Goal: Task Accomplishment & Management: Complete application form

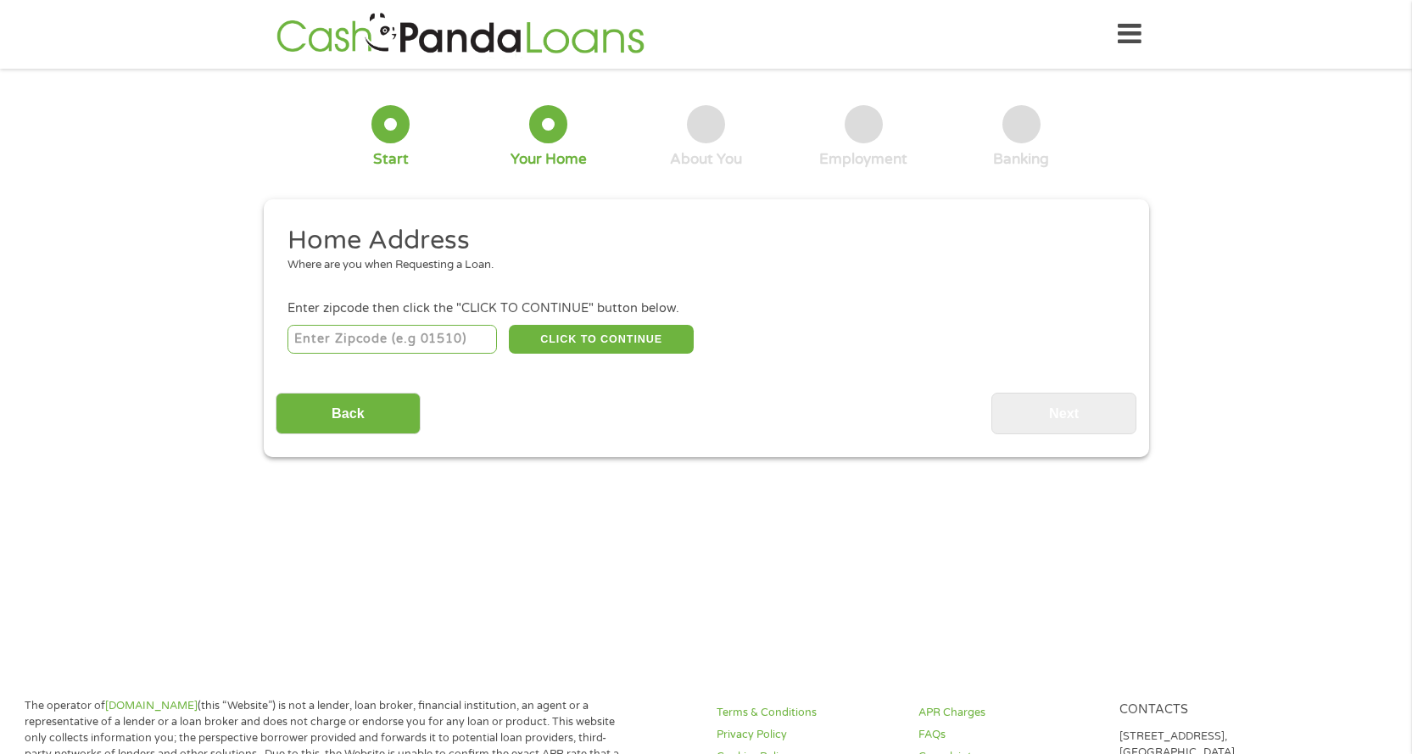
click at [442, 334] on input "number" at bounding box center [391, 339] width 209 height 29
type input "95821"
click at [668, 332] on button "CLICK TO CONTINUE" at bounding box center [601, 339] width 185 height 29
type input "95821"
type input "[GEOGRAPHIC_DATA]"
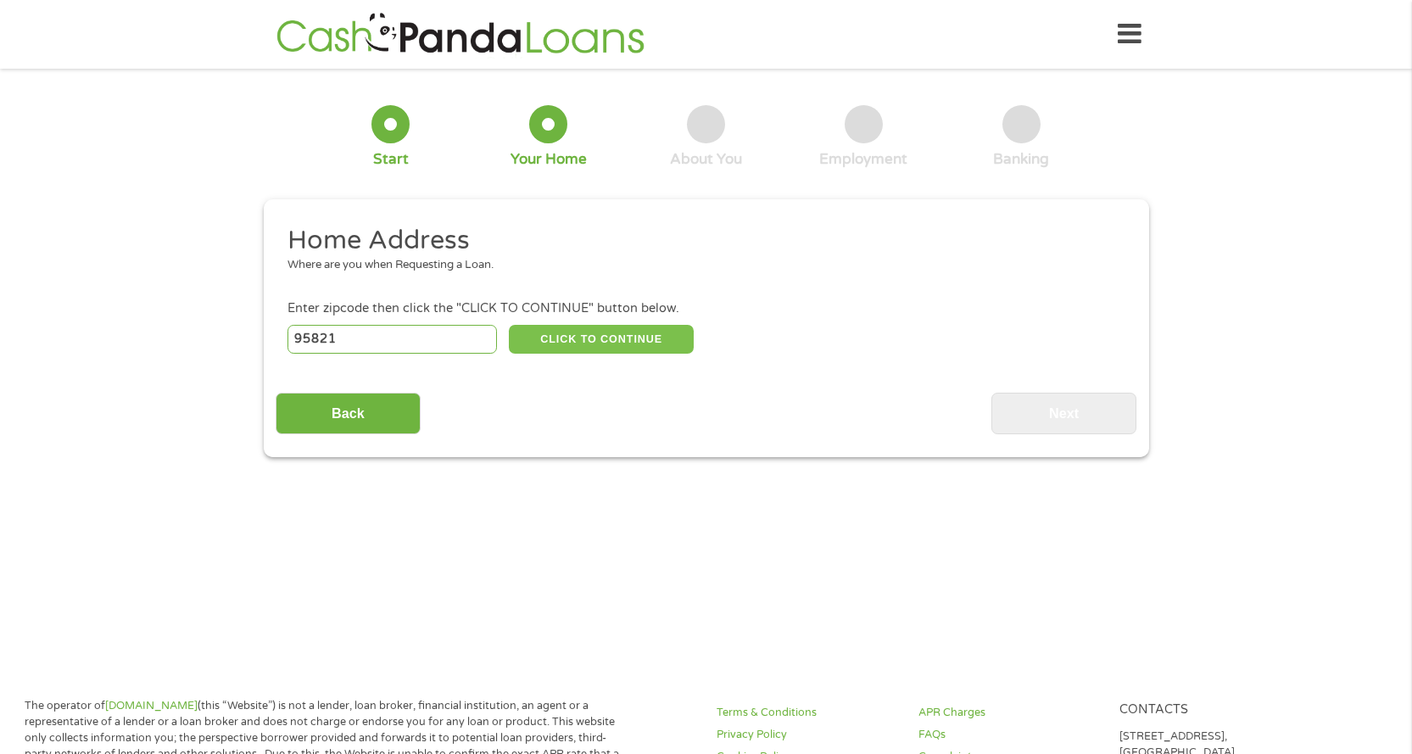
select select "[US_STATE]"
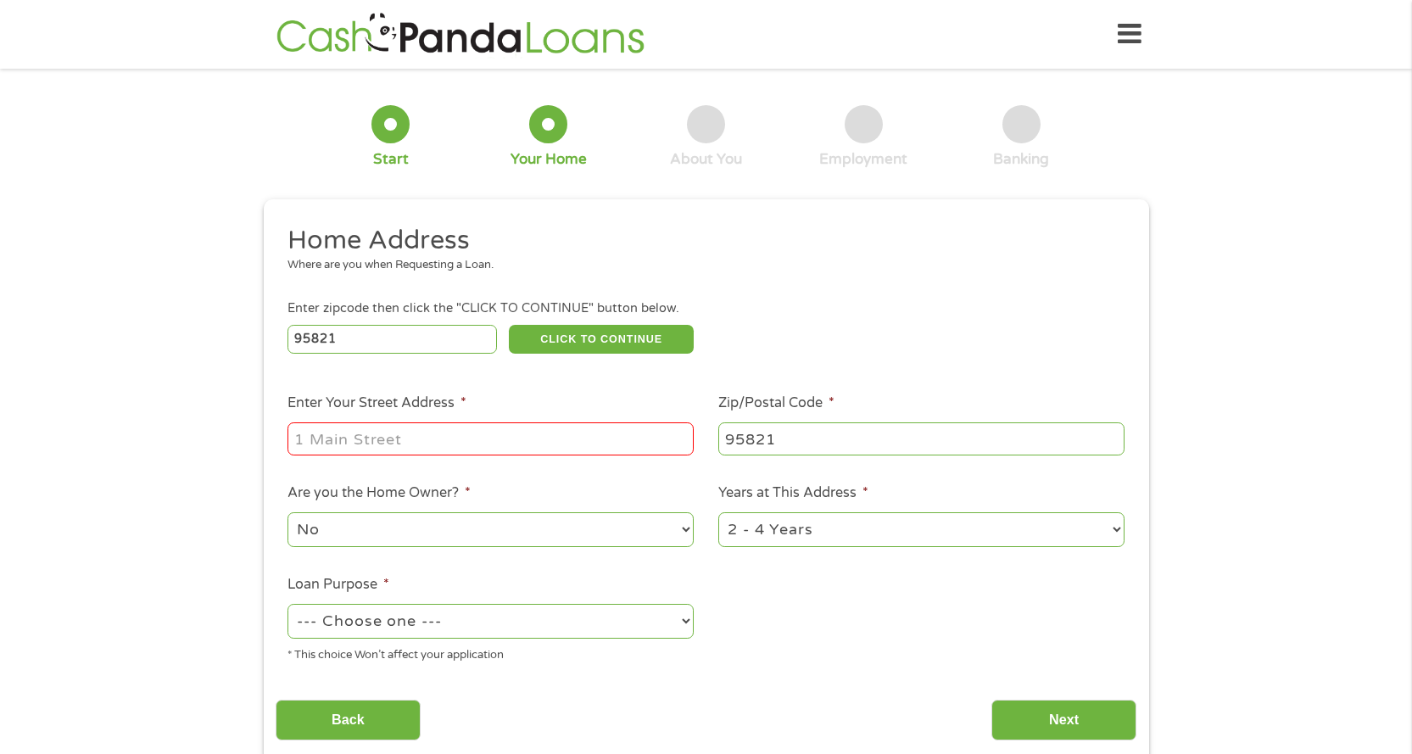
click at [511, 436] on input "Enter Your Street Address *" at bounding box center [490, 438] width 406 height 32
type input "[STREET_ADDRESS]"
click at [527, 538] on select "No Yes" at bounding box center [490, 529] width 406 height 35
click at [838, 523] on select "1 Year or less 1 - 2 Years 2 - 4 Years Over 4 Years" at bounding box center [921, 529] width 406 height 35
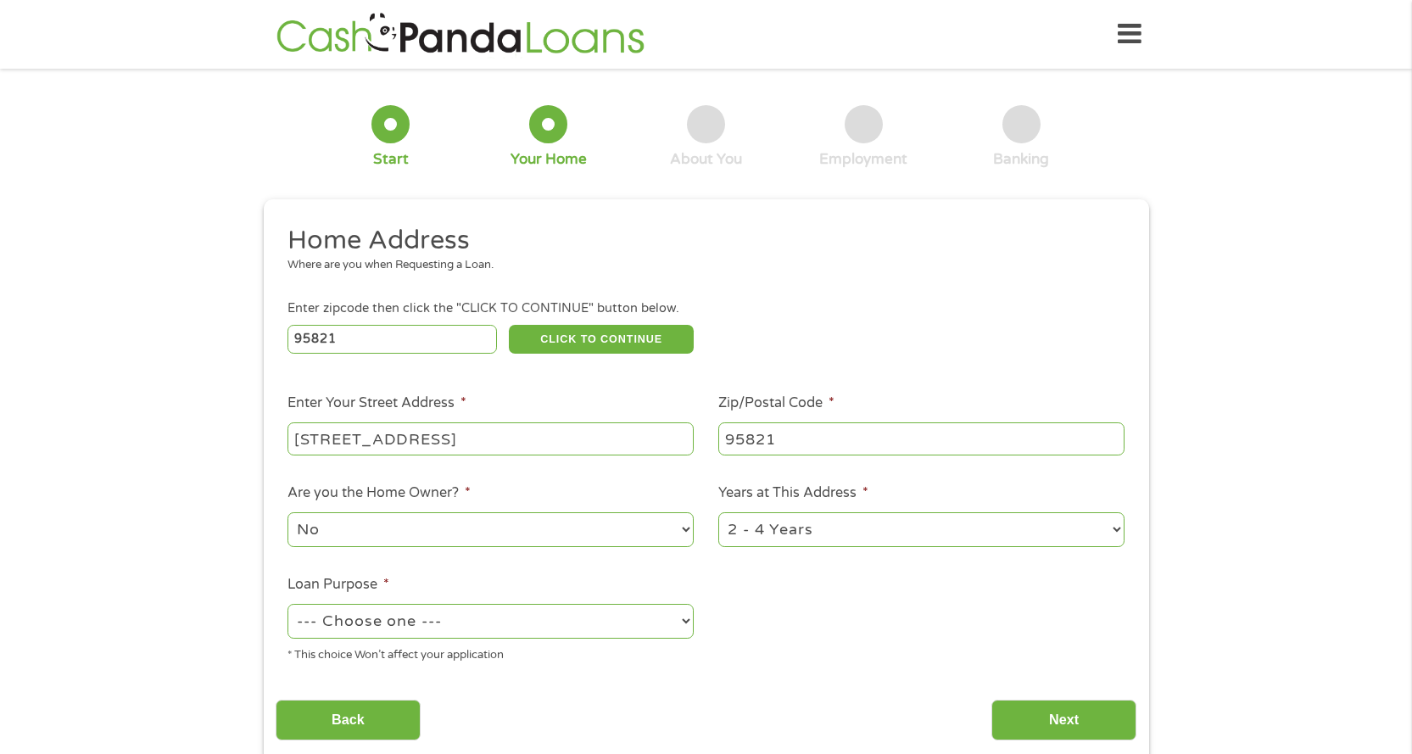
select select "60months"
click at [718, 512] on select "1 Year or less 1 - 2 Years 2 - 4 Years Over 4 Years" at bounding box center [921, 529] width 406 height 35
click at [550, 610] on select "--- Choose one --- Pay Bills Debt Consolidation Home Improvement Major Purchase…" at bounding box center [490, 621] width 406 height 35
select select "paybills"
click at [287, 604] on select "--- Choose one --- Pay Bills Debt Consolidation Home Improvement Major Purchase…" at bounding box center [490, 621] width 406 height 35
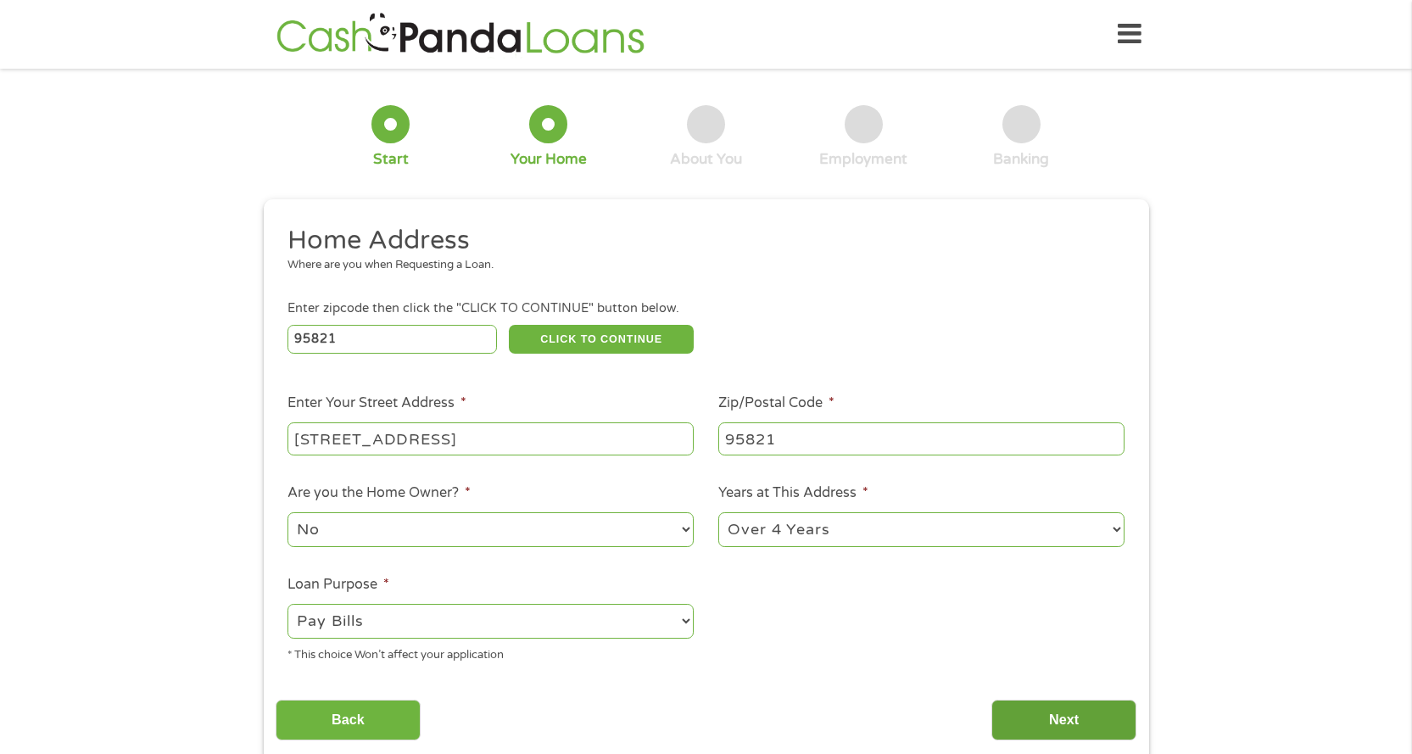
click at [1046, 719] on input "Next" at bounding box center [1063, 721] width 145 height 42
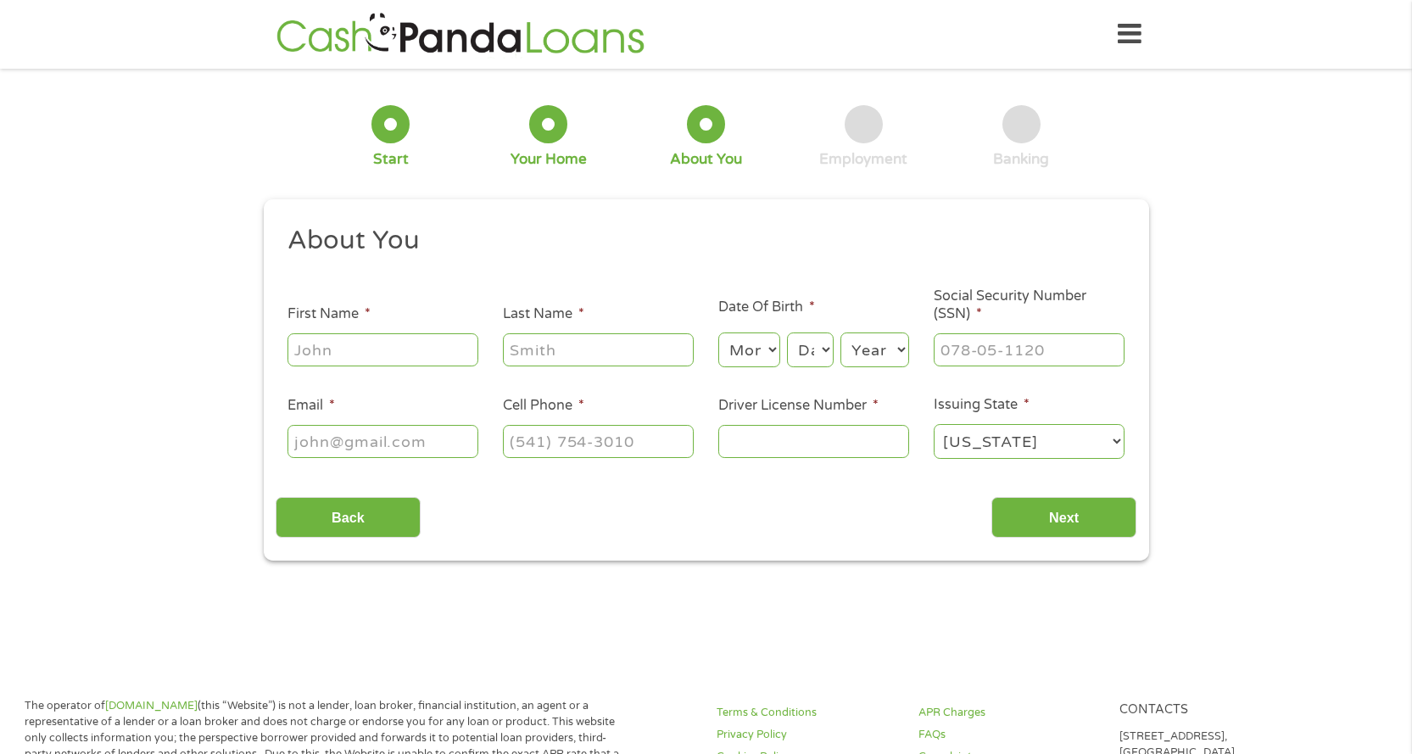
scroll to position [7, 7]
click at [343, 355] on input "First Name *" at bounding box center [382, 349] width 191 height 32
type input "[PERSON_NAME]"
select select "8"
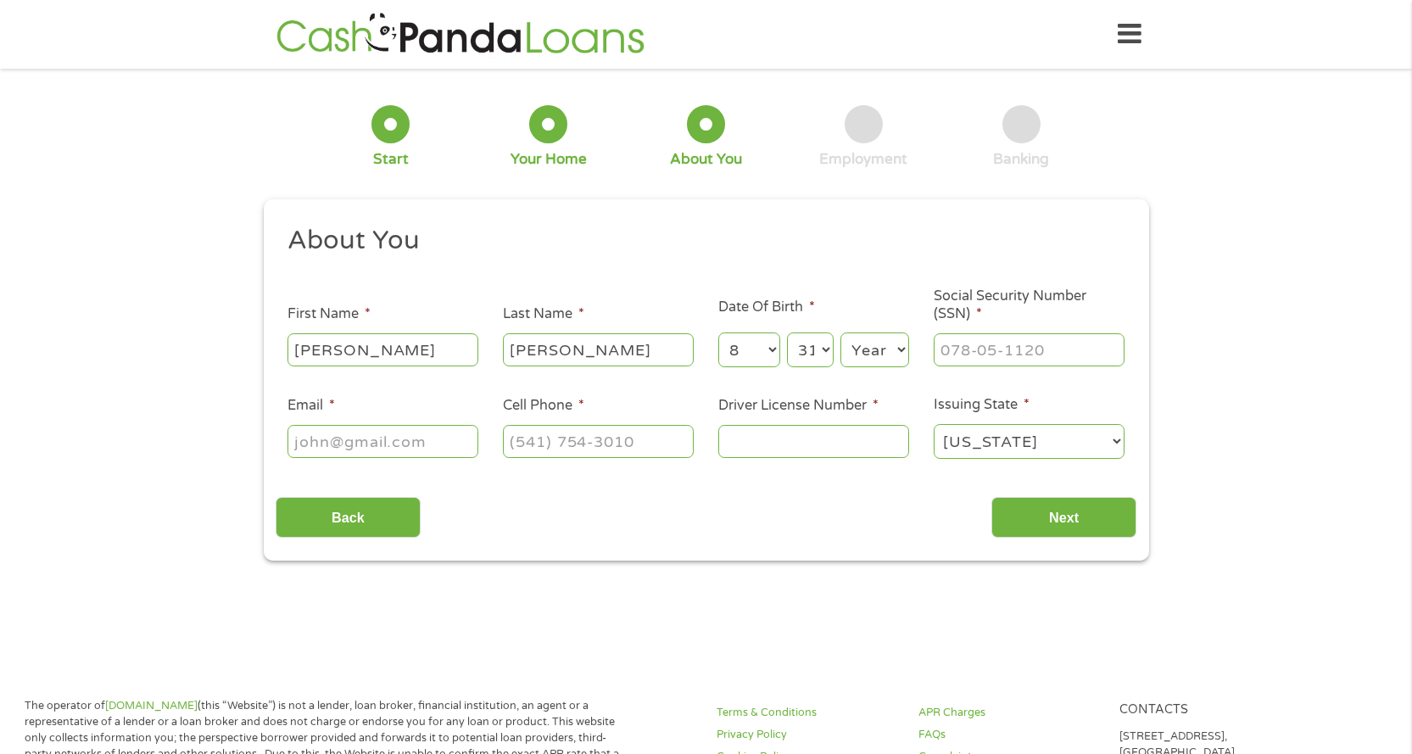
select select "30"
select select "1974"
type input "260-43-8611"
click at [426, 428] on input "Email *" at bounding box center [382, 441] width 191 height 32
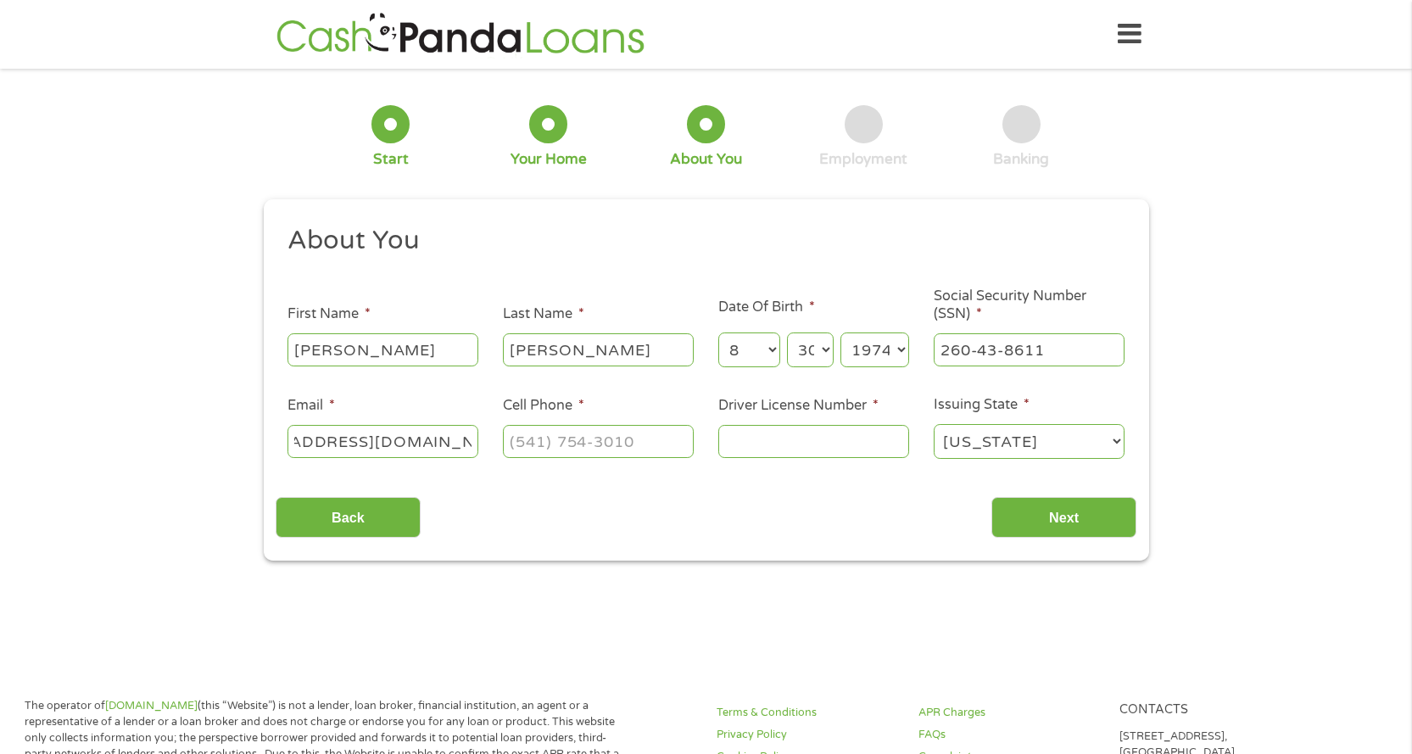
type input "[EMAIL_ADDRESS][DOMAIN_NAME]"
type input "[PHONE_NUMBER]"
type input "0"
type input "Y2240858"
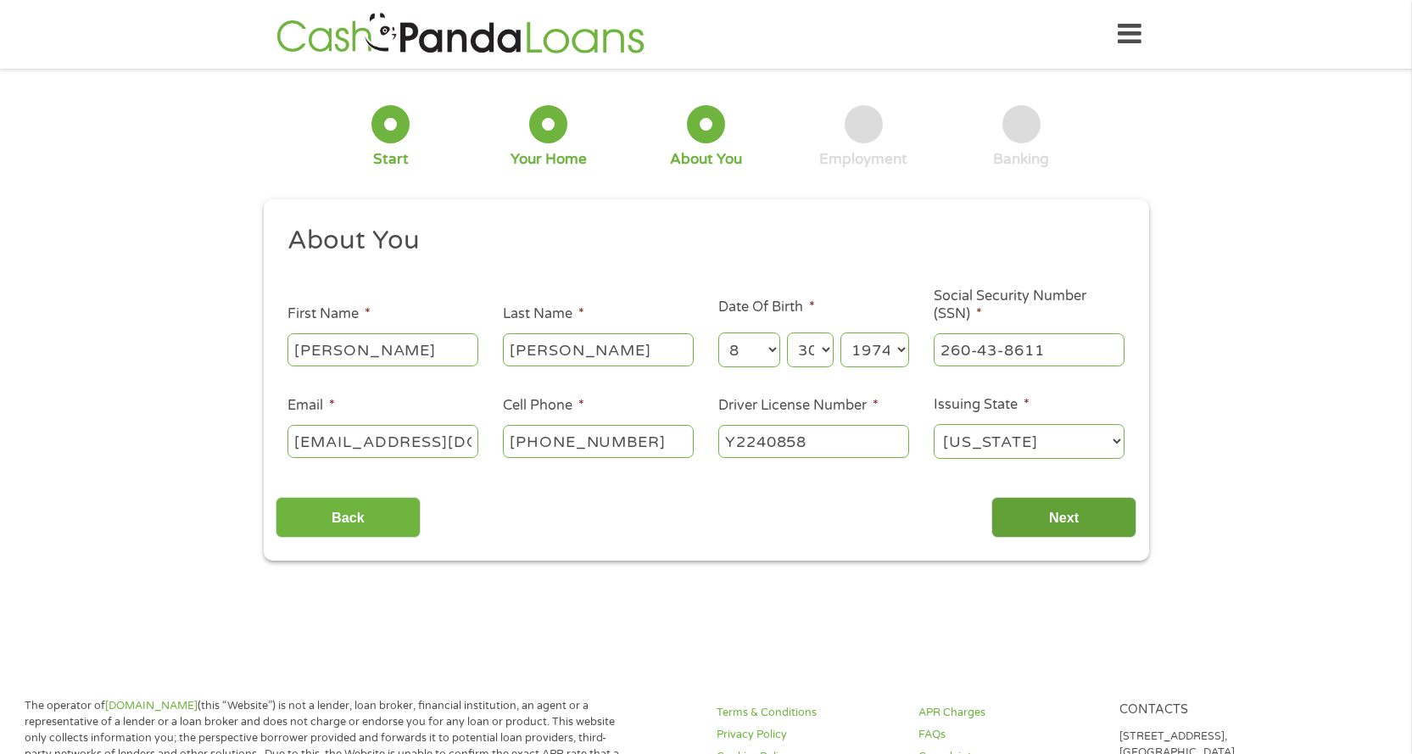
click at [1064, 522] on input "Next" at bounding box center [1063, 518] width 145 height 42
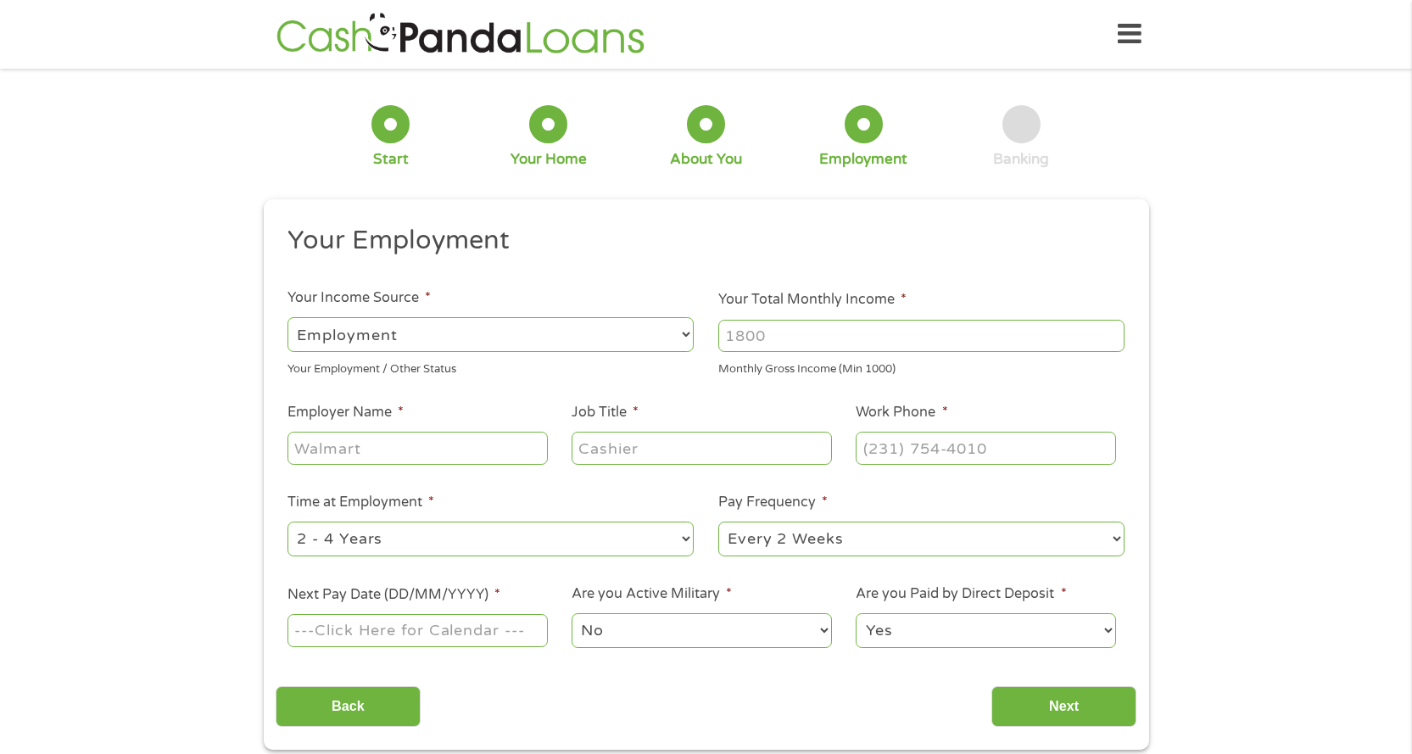
click at [550, 349] on select "--- Choose one --- Employment [DEMOGRAPHIC_DATA] Benefits" at bounding box center [490, 334] width 406 height 35
click at [287, 317] on select "--- Choose one --- Employment [DEMOGRAPHIC_DATA] Benefits" at bounding box center [490, 334] width 406 height 35
click at [800, 333] on input "Your Total Monthly Income *" at bounding box center [921, 336] width 406 height 32
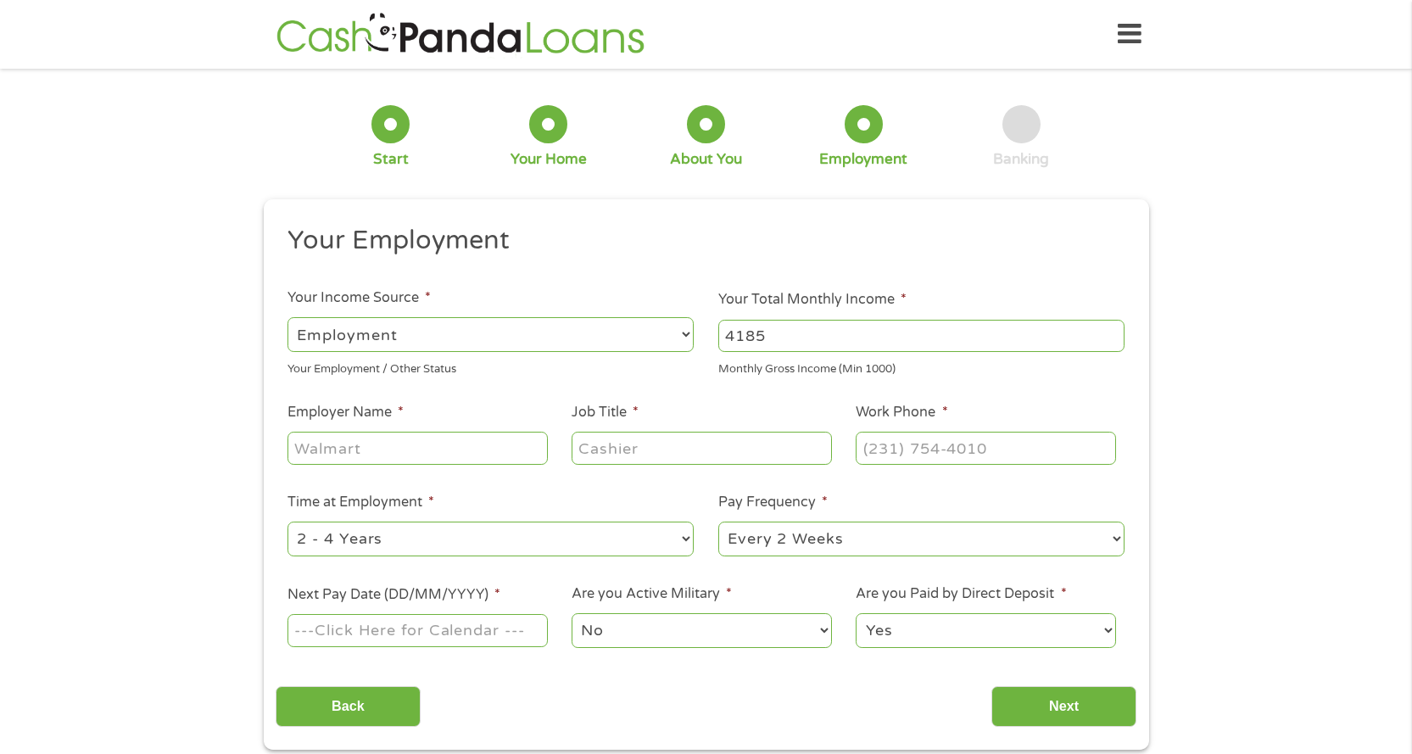
type input "4185"
click at [452, 444] on input "Employer Name *" at bounding box center [417, 448] width 260 height 32
type input "Court of Appeal"
type input "Clerk"
type input "[PHONE_NUMBER]"
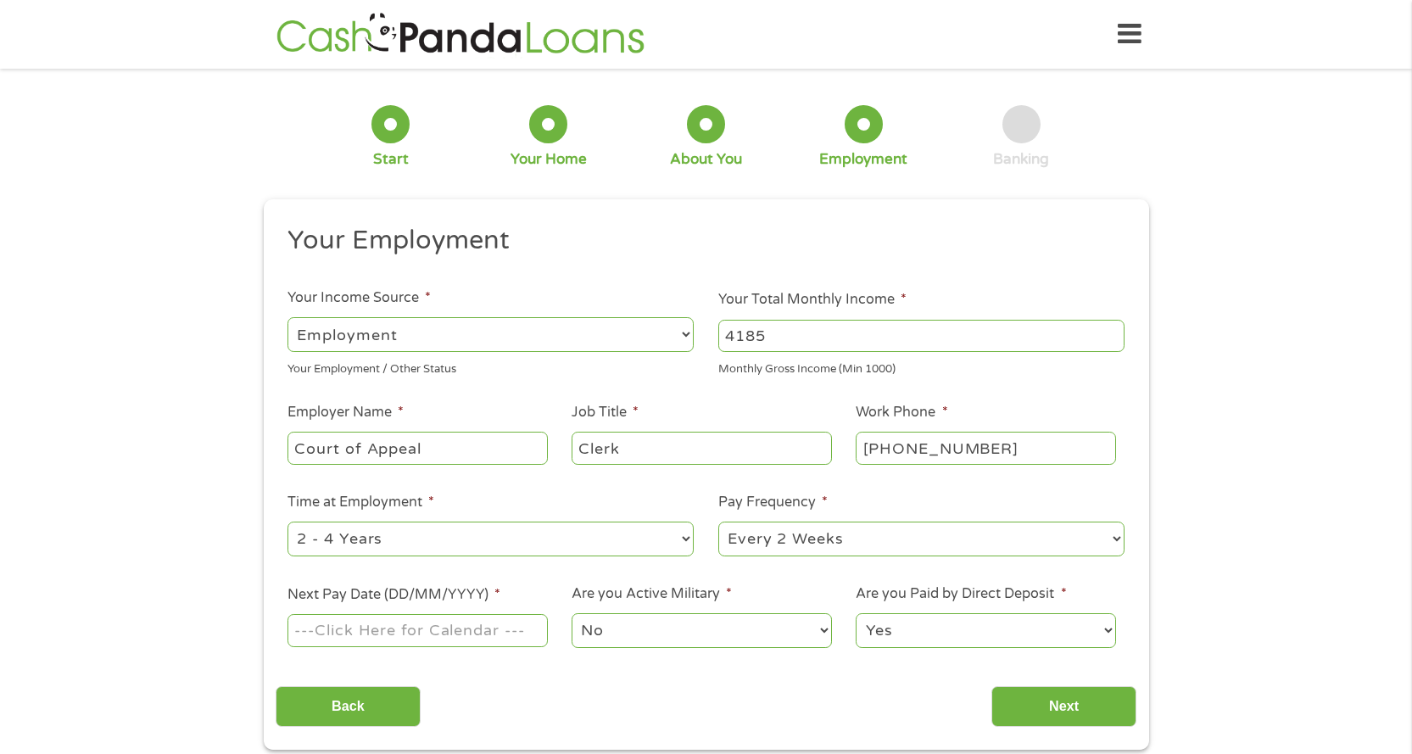
click at [378, 529] on div "--- Choose one --- 1 Year or less 1 - 2 Years 2 - 4 Years Over 4 Years" at bounding box center [490, 539] width 406 height 41
click at [382, 550] on select "--- Choose one --- 1 Year or less 1 - 2 Years 2 - 4 Years Over 4 Years" at bounding box center [490, 539] width 406 height 35
select select "60months"
click at [287, 522] on select "--- Choose one --- 1 Year or less 1 - 2 Years 2 - 4 Years Over 4 Years" at bounding box center [490, 539] width 406 height 35
click at [780, 548] on select "--- Choose one --- Every 2 Weeks Every Week Monthly Semi-Monthly" at bounding box center [921, 539] width 406 height 35
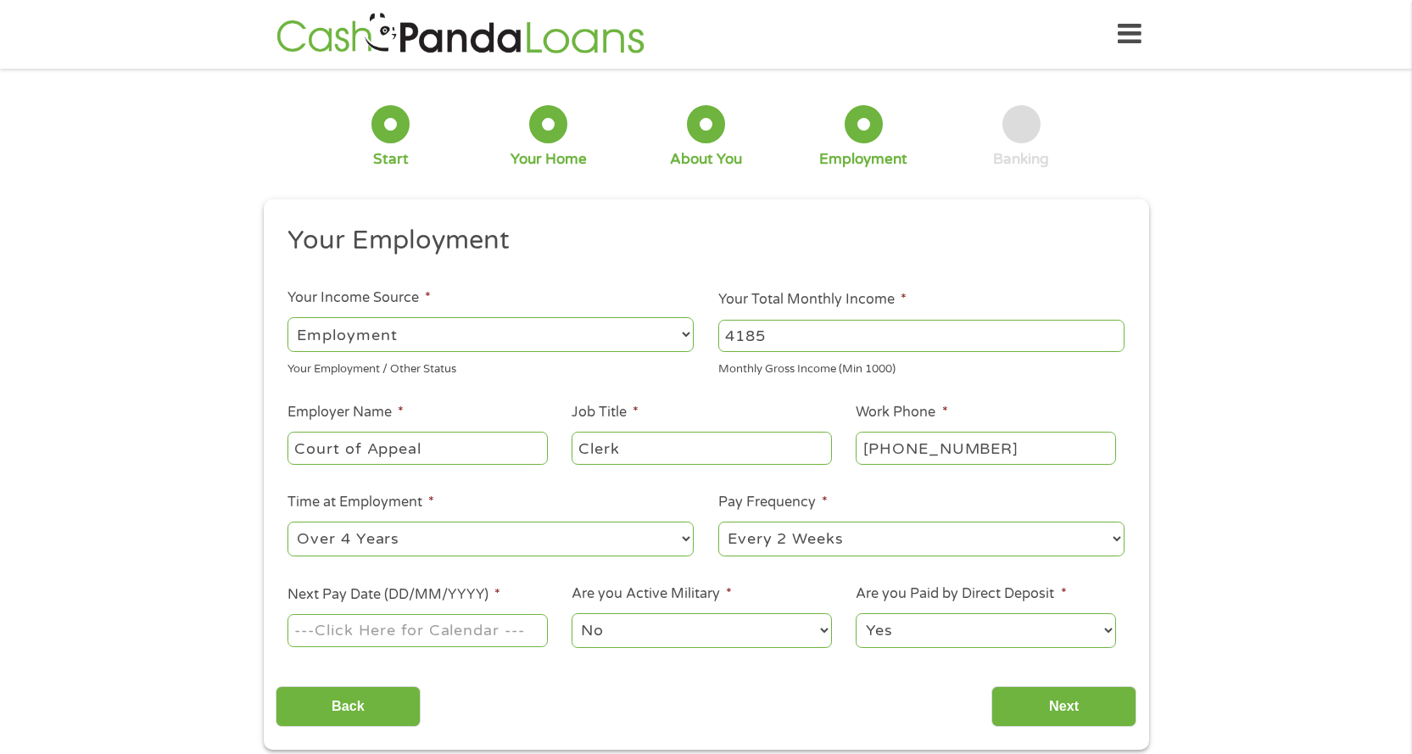
select select "monthly"
click at [718, 522] on select "--- Choose one --- Every 2 Weeks Every Week Monthly Semi-Monthly" at bounding box center [921, 539] width 406 height 35
click at [464, 617] on input "Next Pay Date (DD/MM/YYYY) *" at bounding box center [417, 630] width 260 height 32
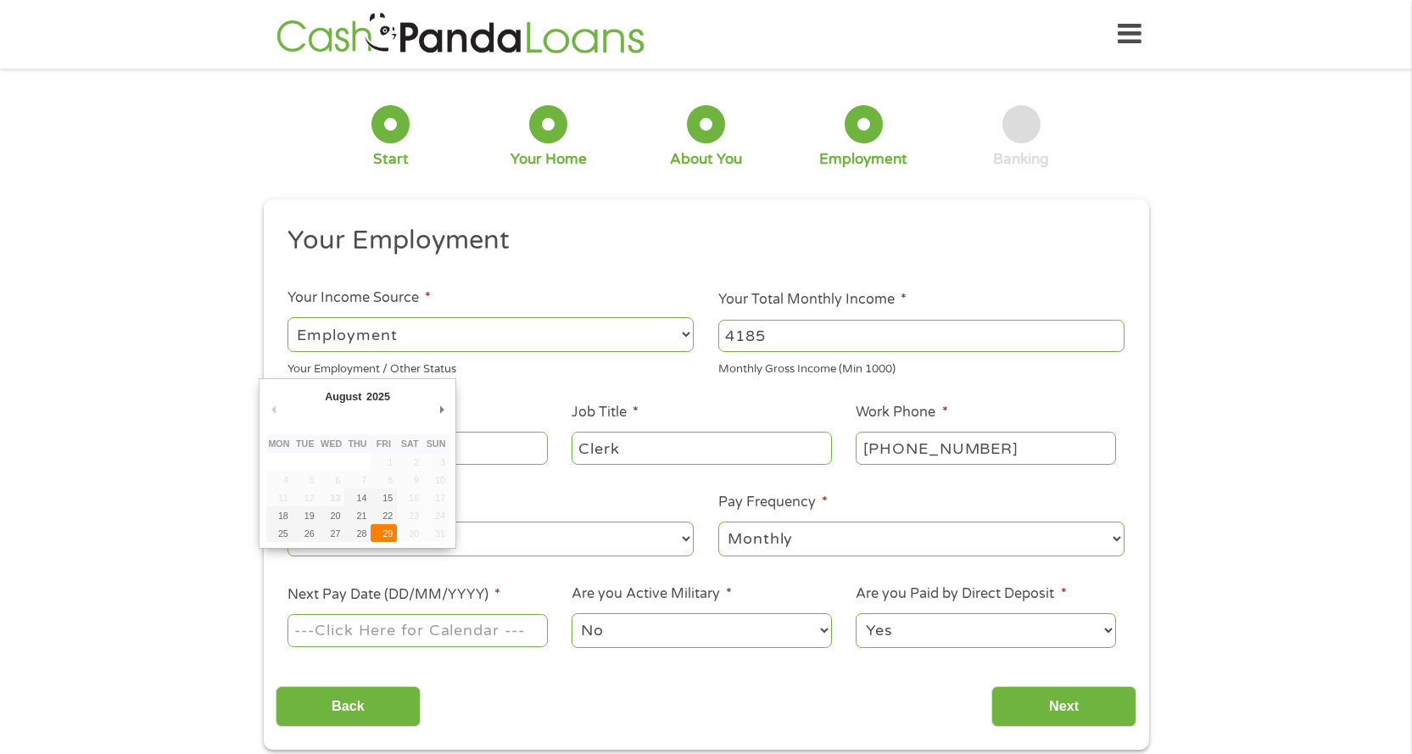
type input "[DATE]"
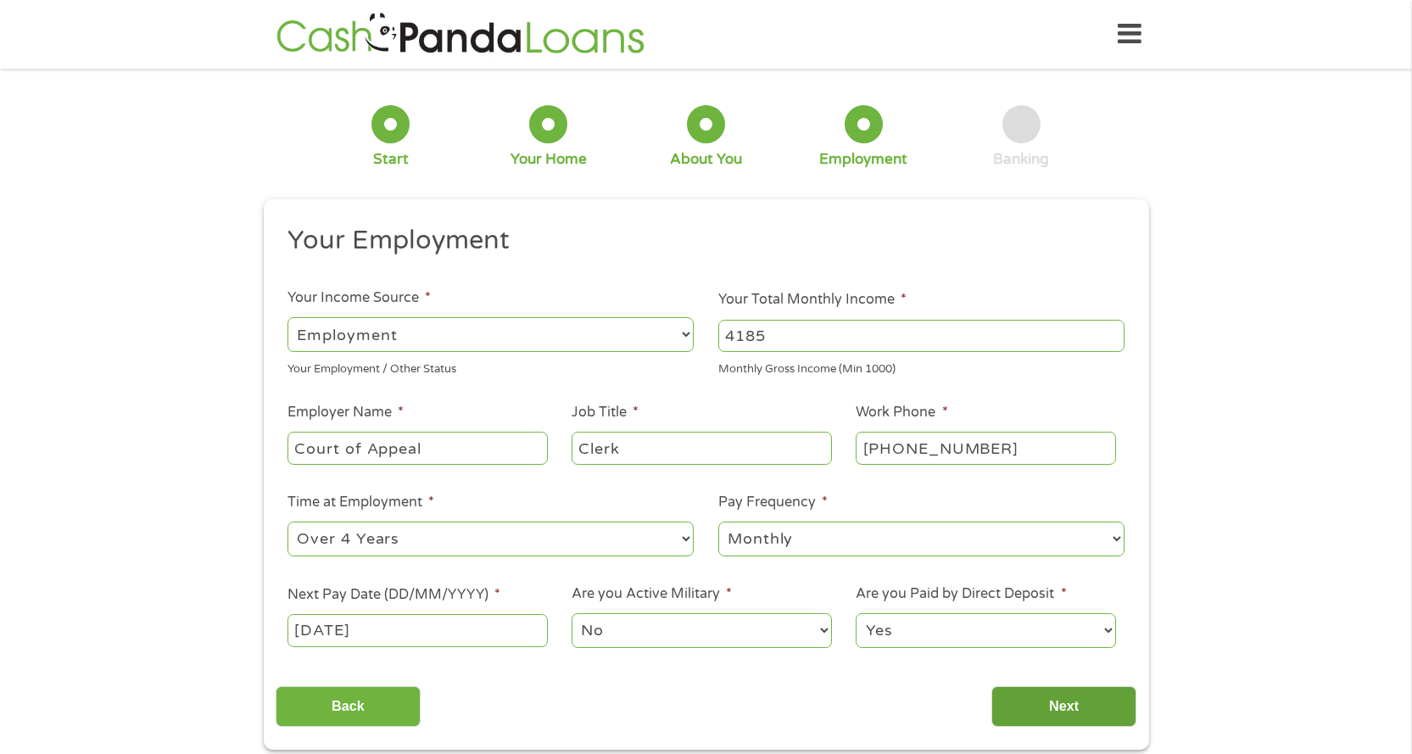
click at [1066, 717] on input "Next" at bounding box center [1063, 707] width 145 height 42
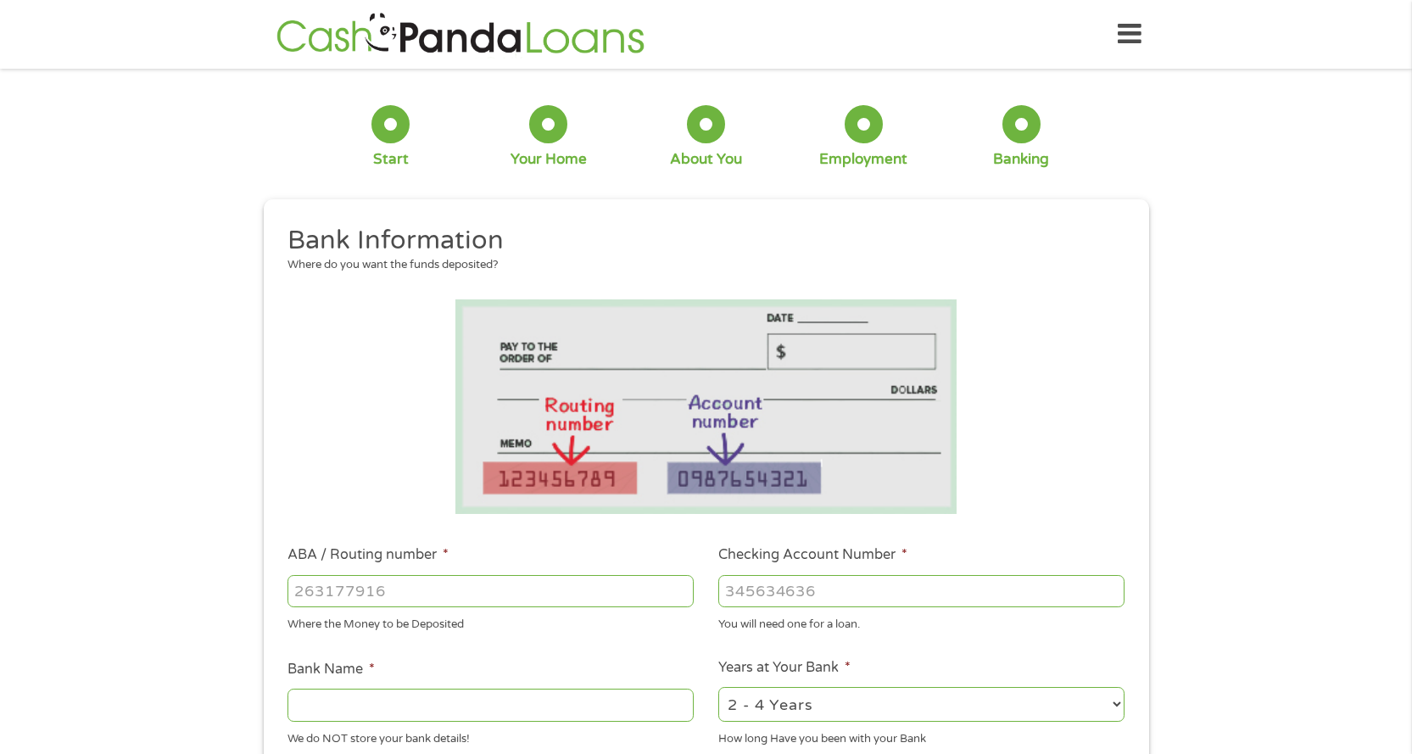
click at [313, 594] on input "ABA / Routing number *" at bounding box center [490, 591] width 406 height 32
type input "4"
type input "071025661"
type input "BMO [PERSON_NAME] BANK NA"
type input "071025661"
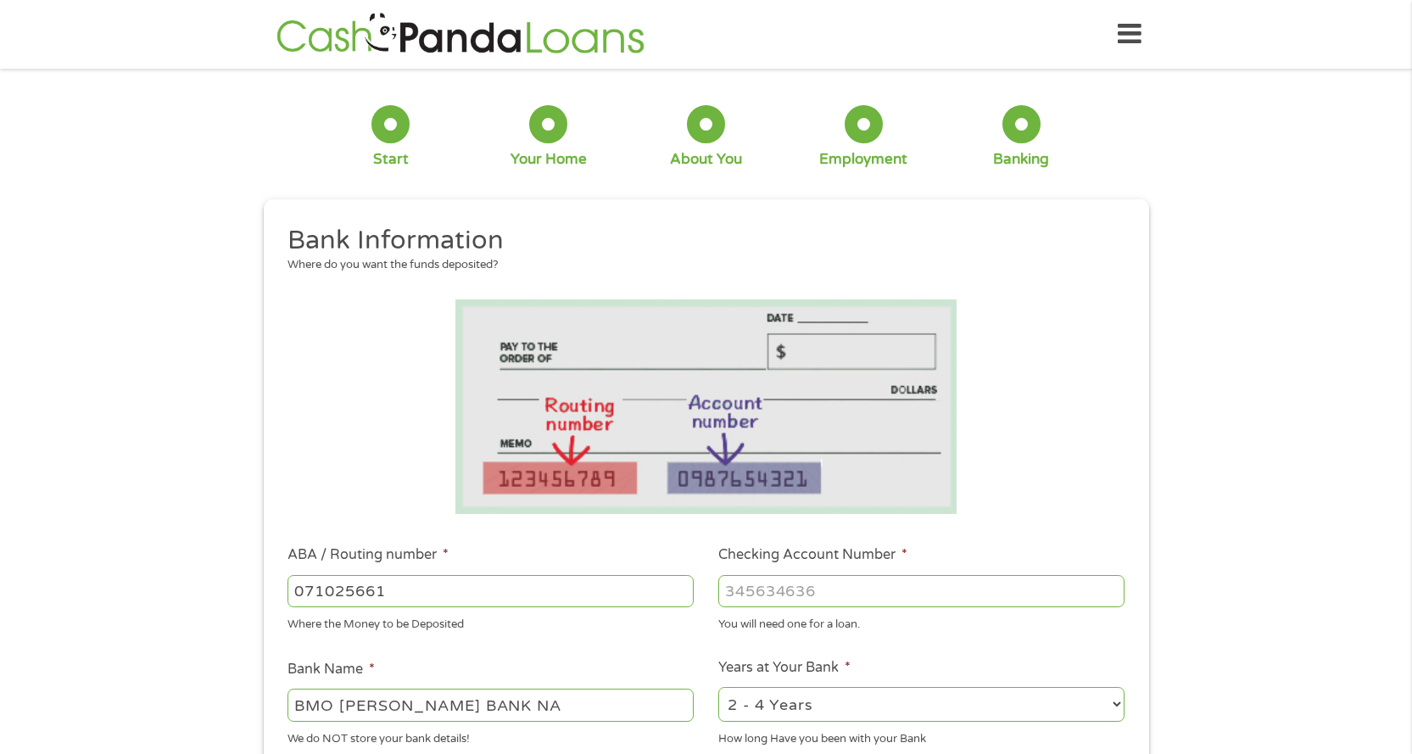
click at [867, 588] on input "Checking Account Number *" at bounding box center [921, 591] width 406 height 32
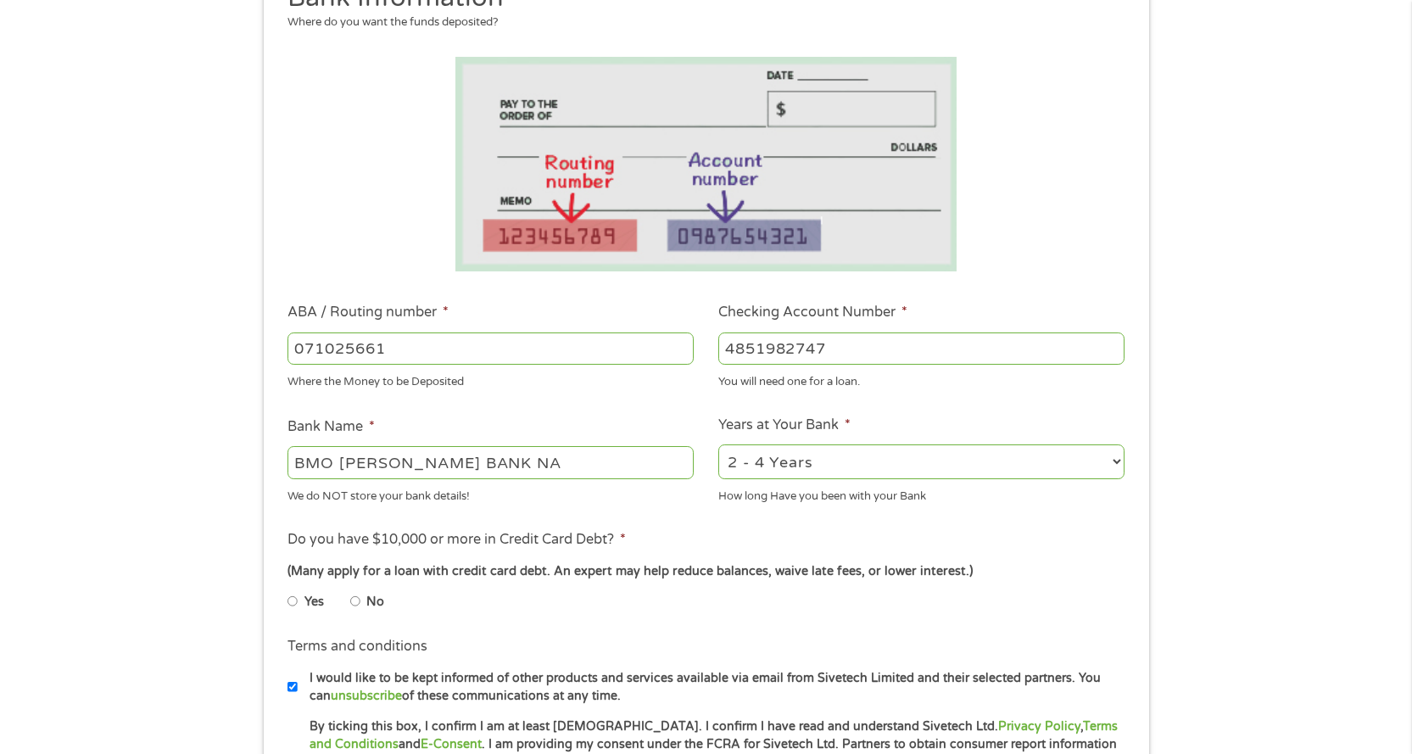
scroll to position [254, 0]
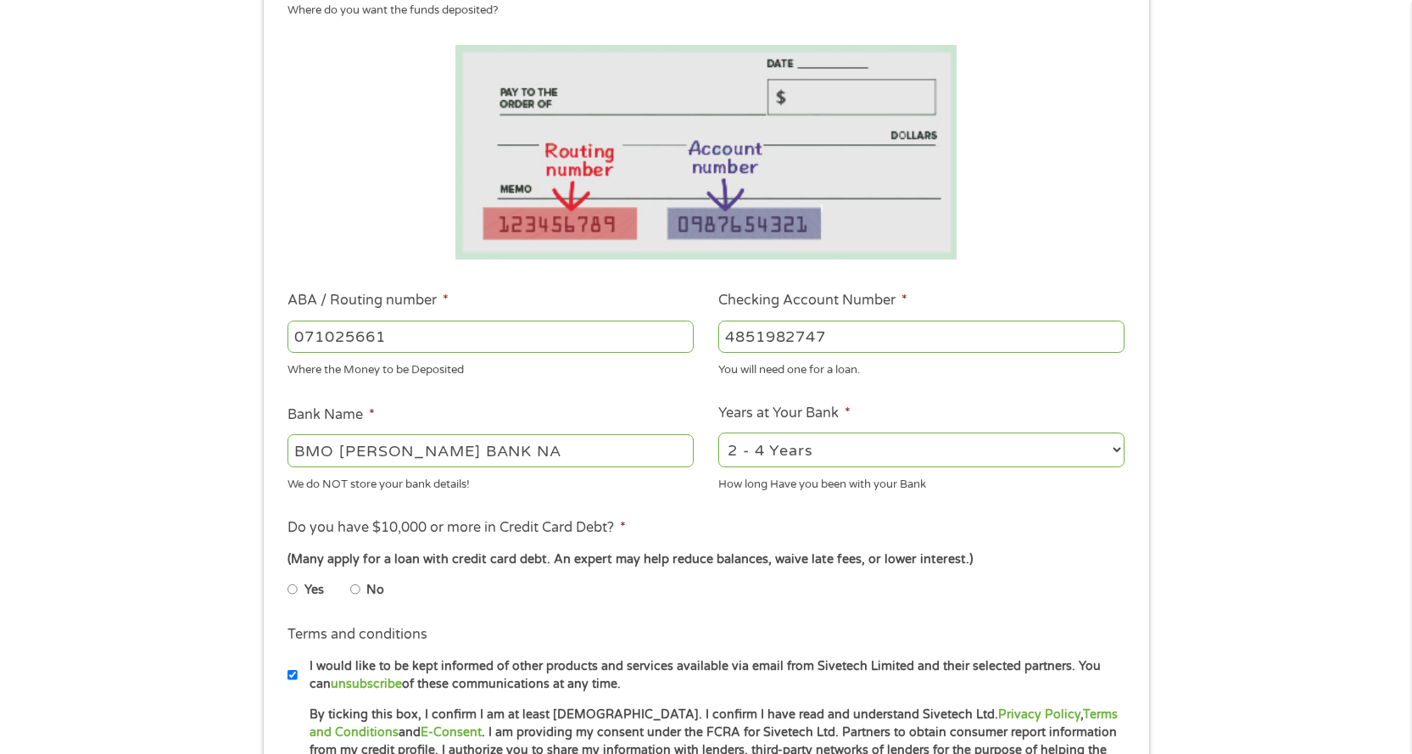
type input "4851982747"
click at [846, 454] on select "2 - 4 Years 6 - 12 Months 1 - 2 Years Over 4 Years" at bounding box center [921, 450] width 406 height 35
select select "12months"
click at [718, 433] on select "2 - 4 Years 6 - 12 Months 1 - 2 Years Over 4 Years" at bounding box center [921, 450] width 406 height 35
click at [360, 585] on input "No" at bounding box center [355, 589] width 10 height 27
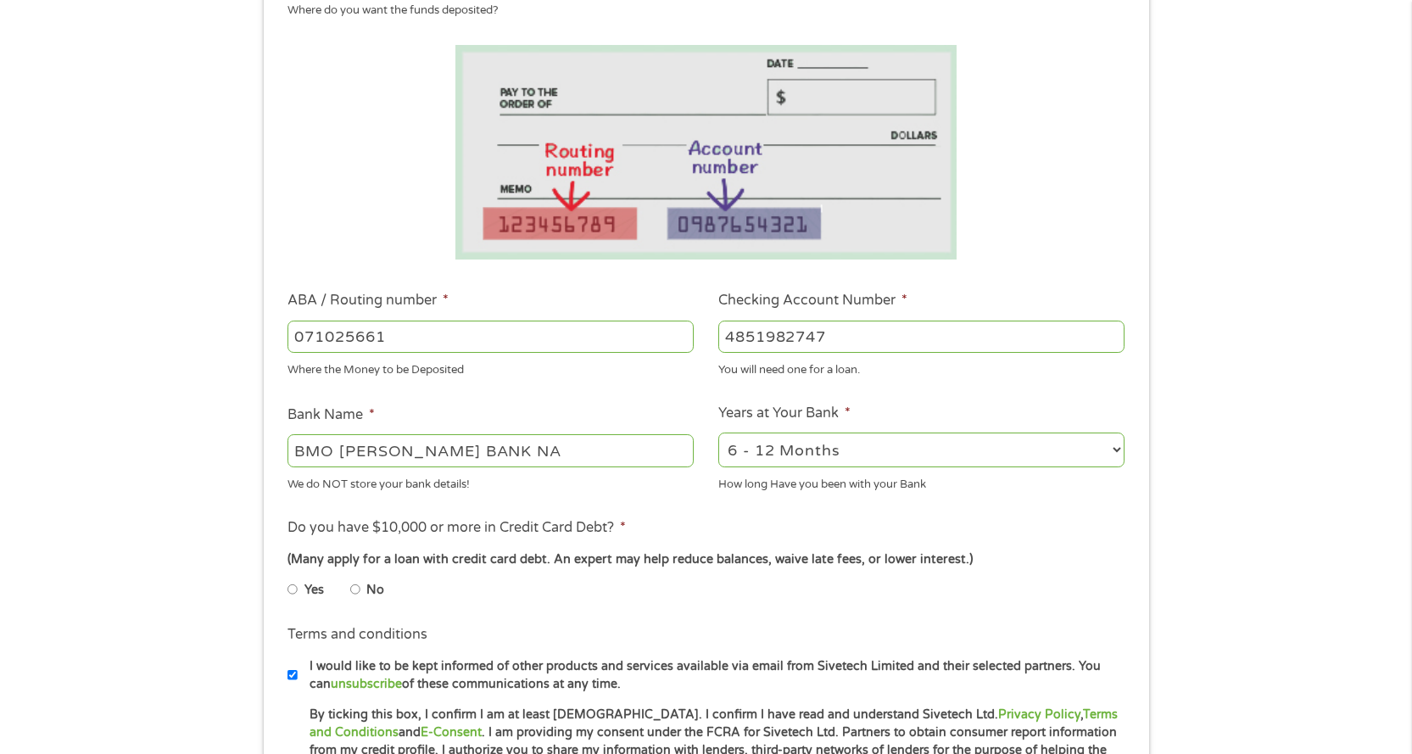
radio input "true"
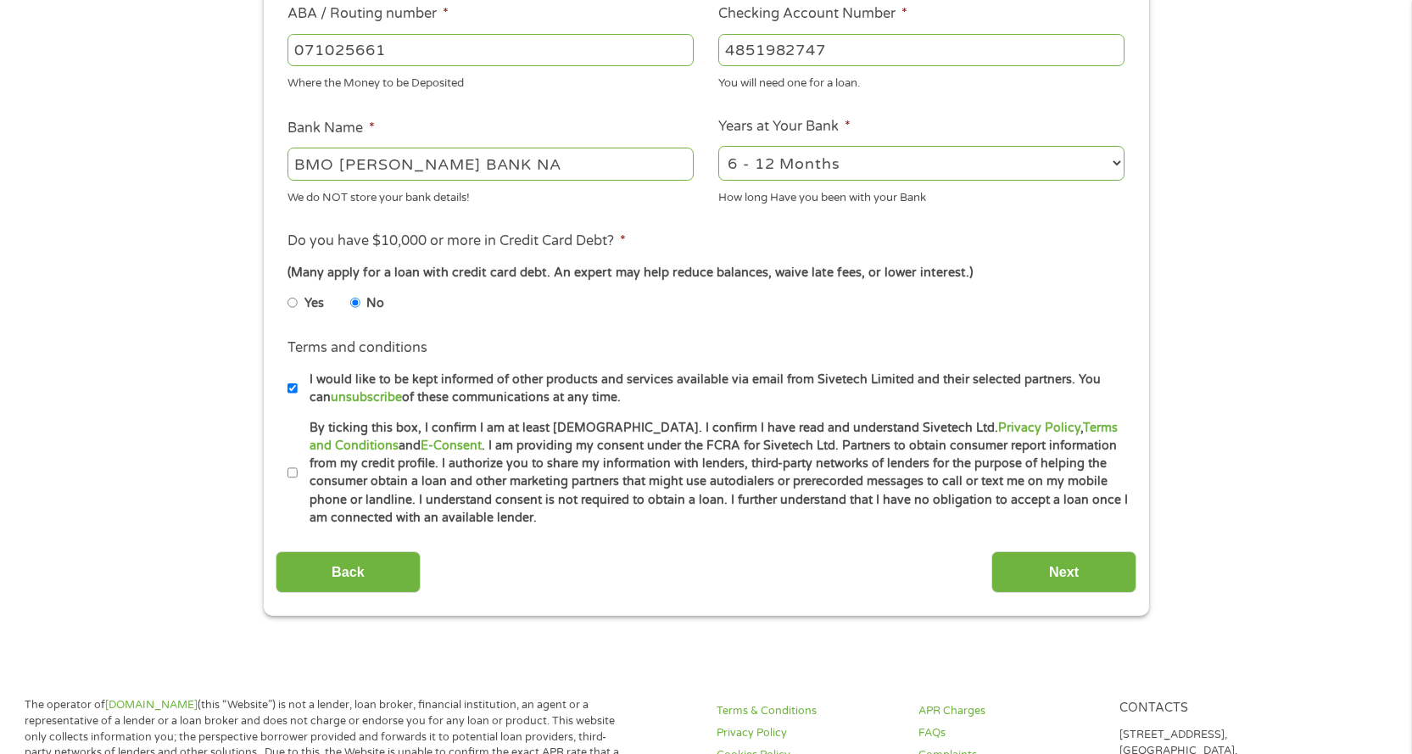
scroll to position [594, 0]
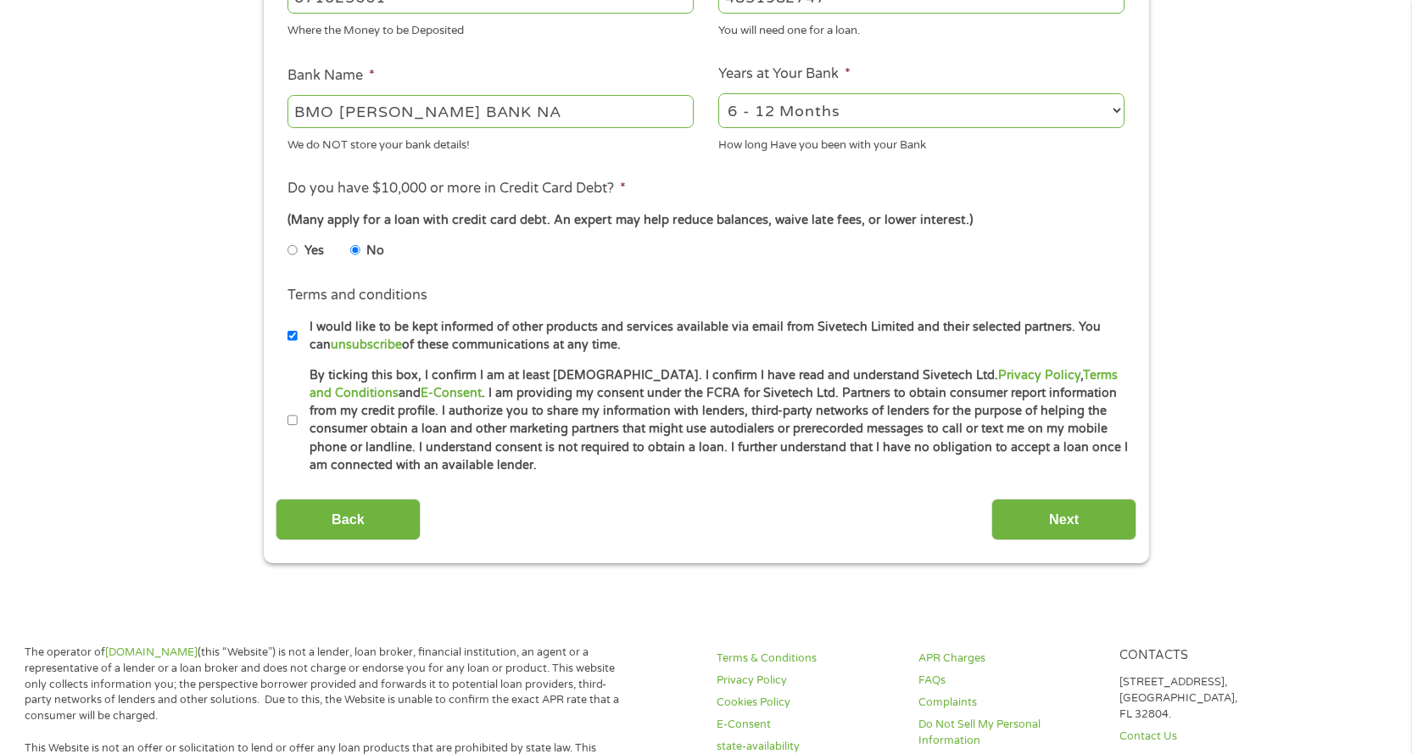
click at [287, 335] on li "Terms and conditions I would like to be kept informed of other products and ser…" at bounding box center [706, 319] width 861 height 69
click at [294, 334] on input "I would like to be kept informed of other products and services available via e…" at bounding box center [292, 335] width 10 height 27
checkbox input "false"
click at [290, 421] on input "By ticking this box, I confirm I am at least [DEMOGRAPHIC_DATA]. I confirm I ha…" at bounding box center [292, 420] width 10 height 27
checkbox input "true"
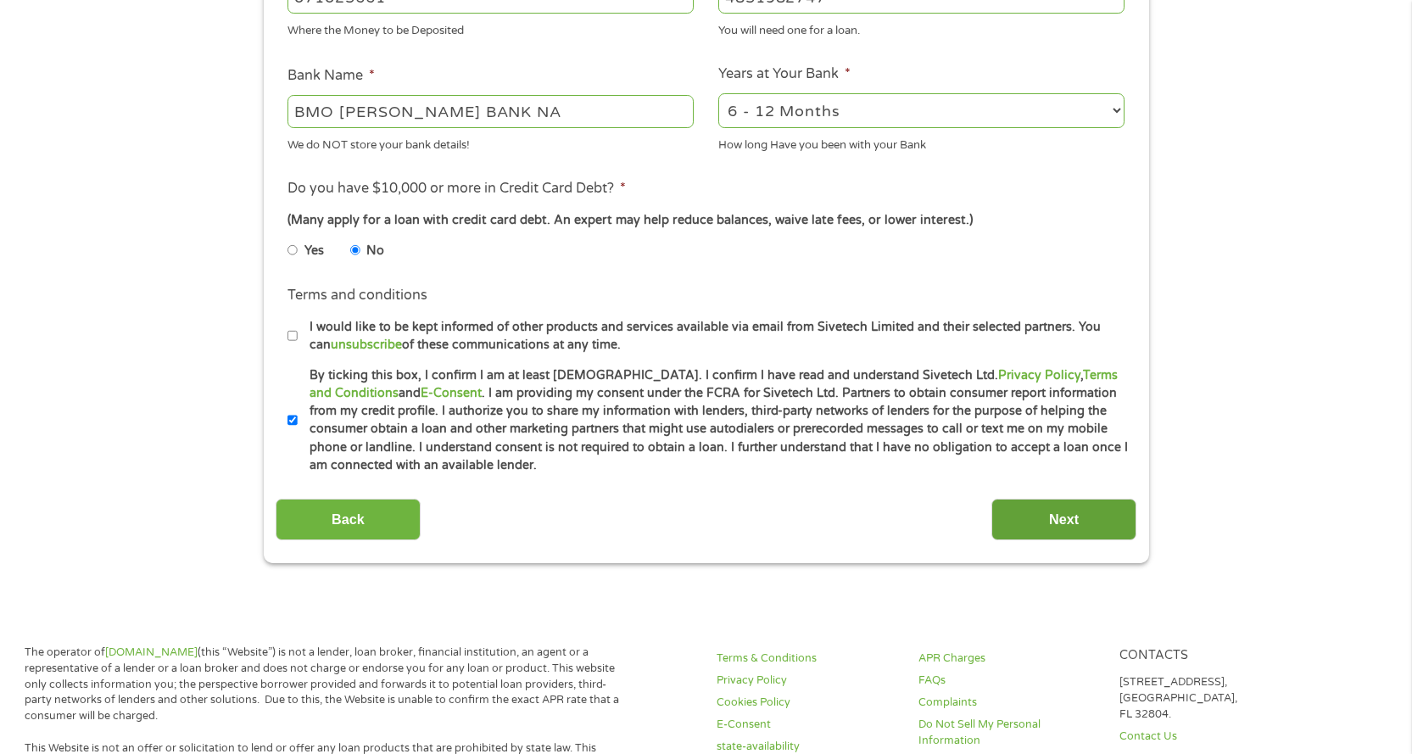
click at [1091, 528] on input "Next" at bounding box center [1063, 520] width 145 height 42
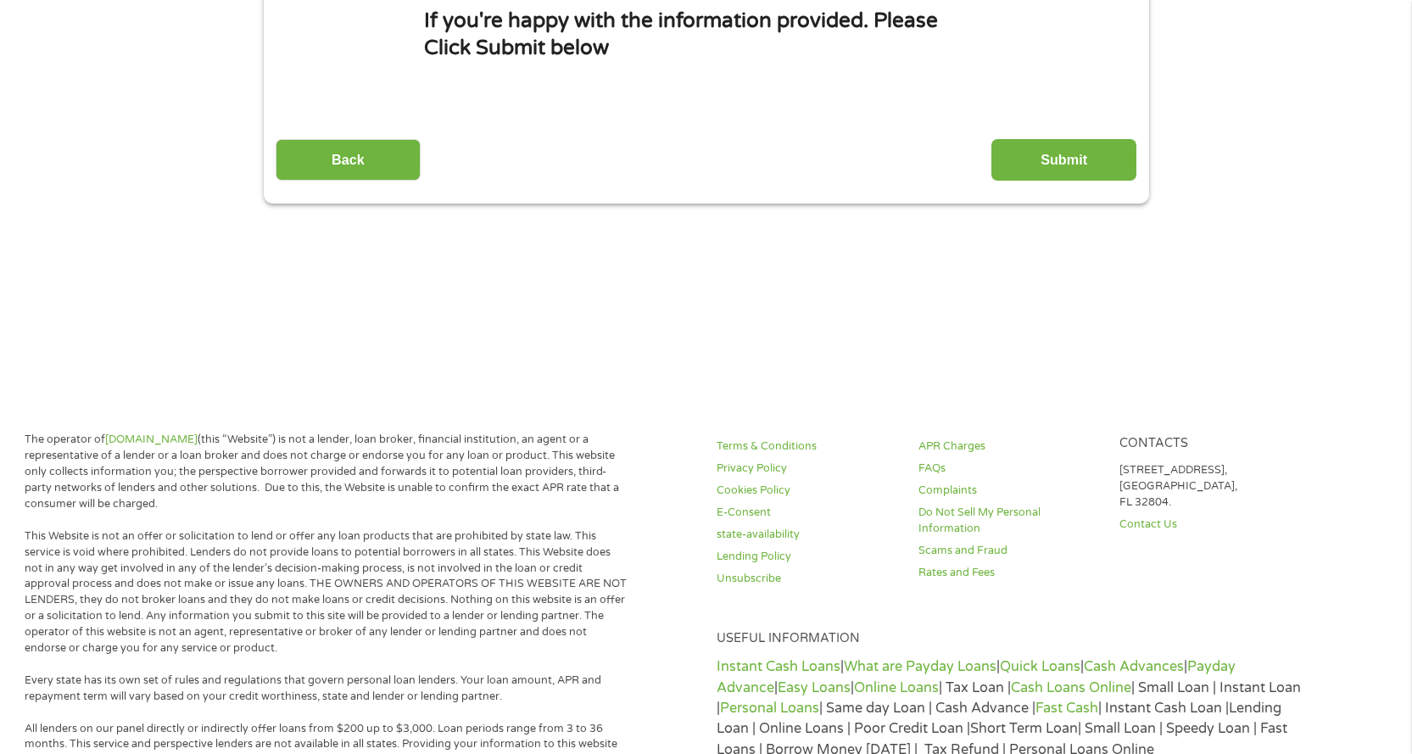
scroll to position [0, 0]
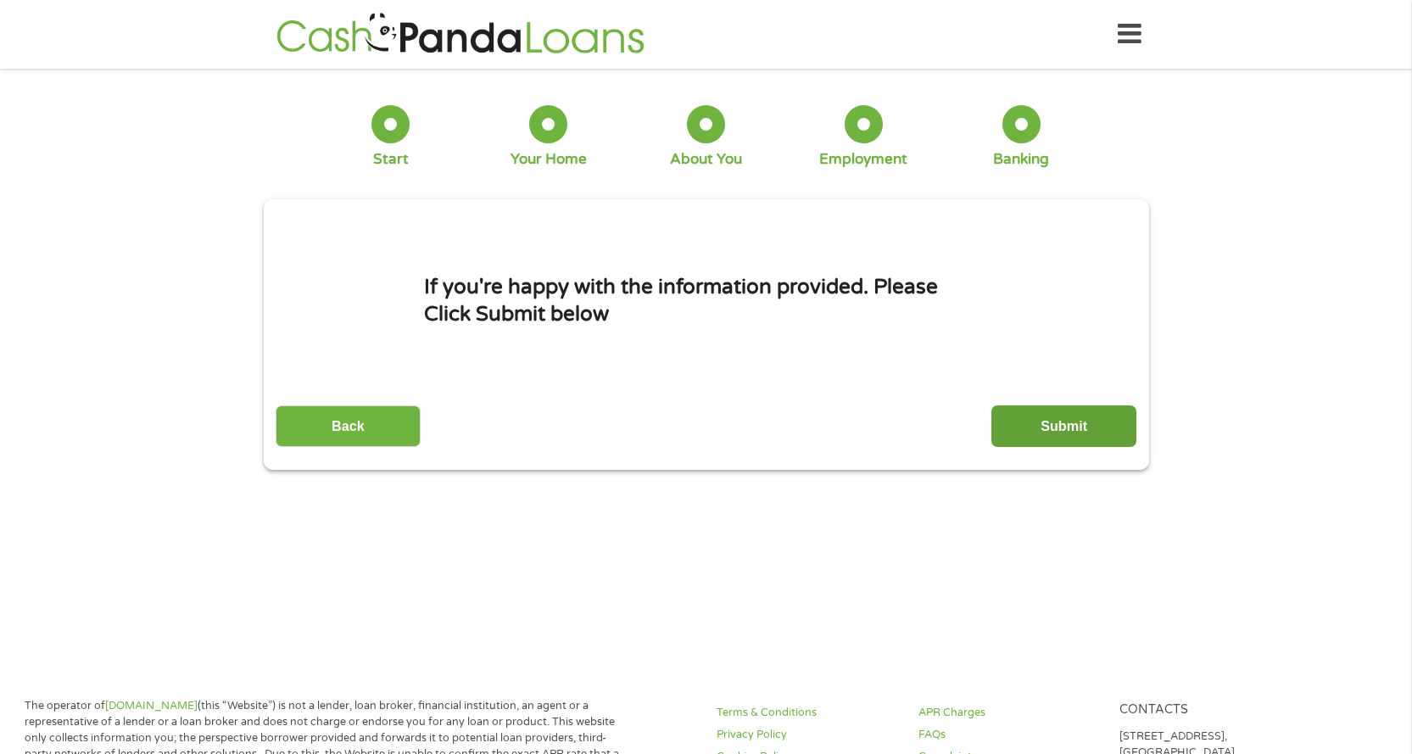
click at [1052, 433] on input "Submit" at bounding box center [1063, 426] width 145 height 42
